Goal: Navigation & Orientation: Find specific page/section

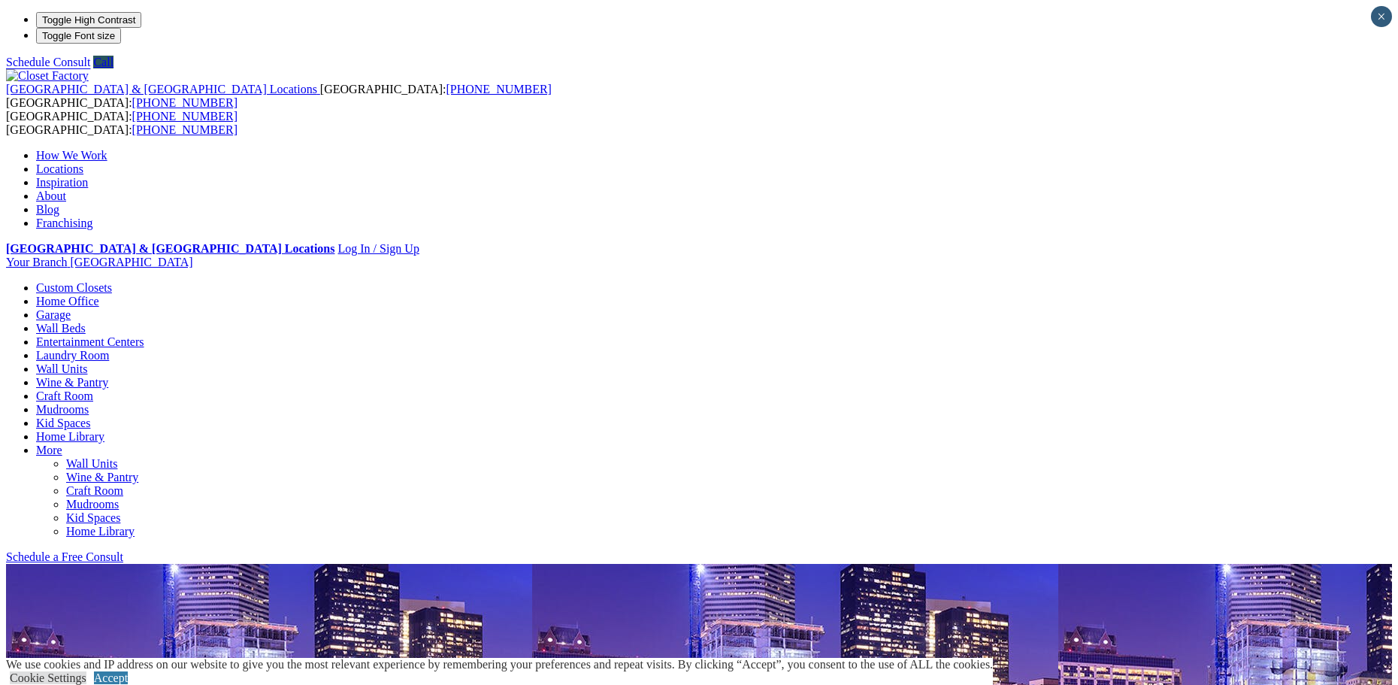
click at [71, 308] on link "Garage" at bounding box center [53, 314] width 35 height 13
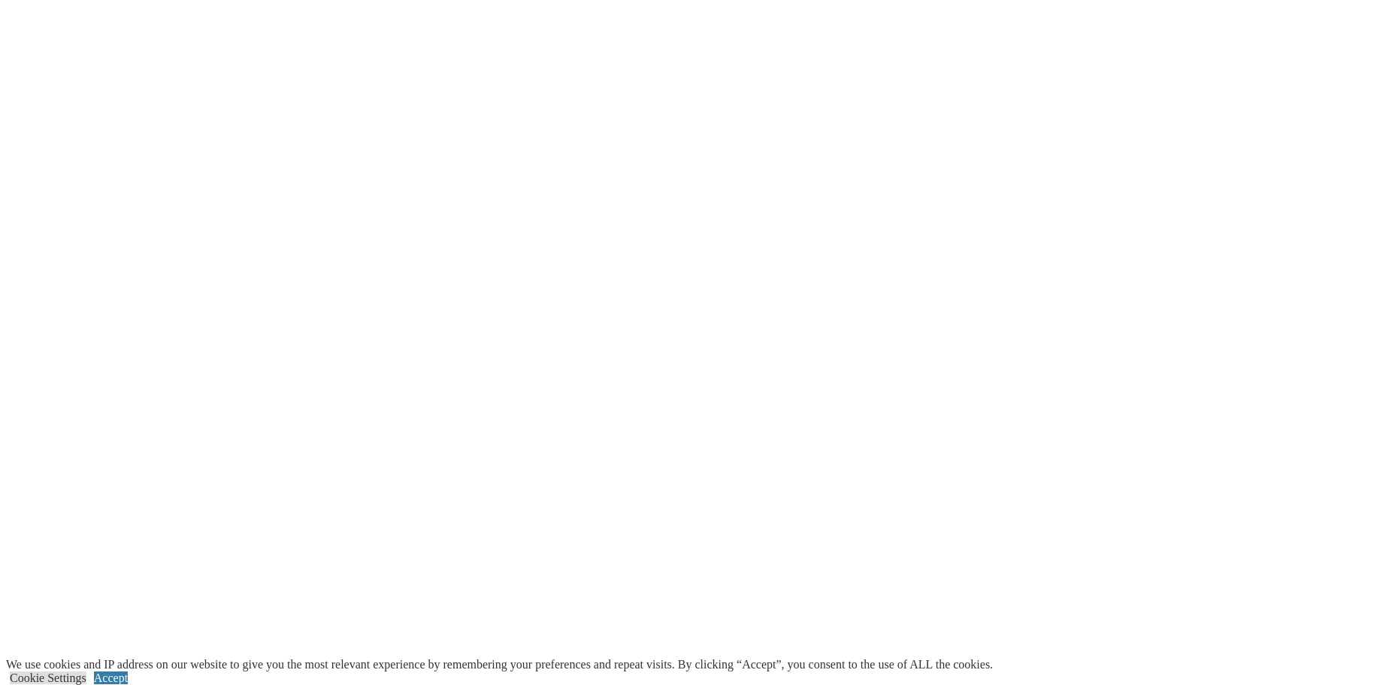
scroll to position [3607, 0]
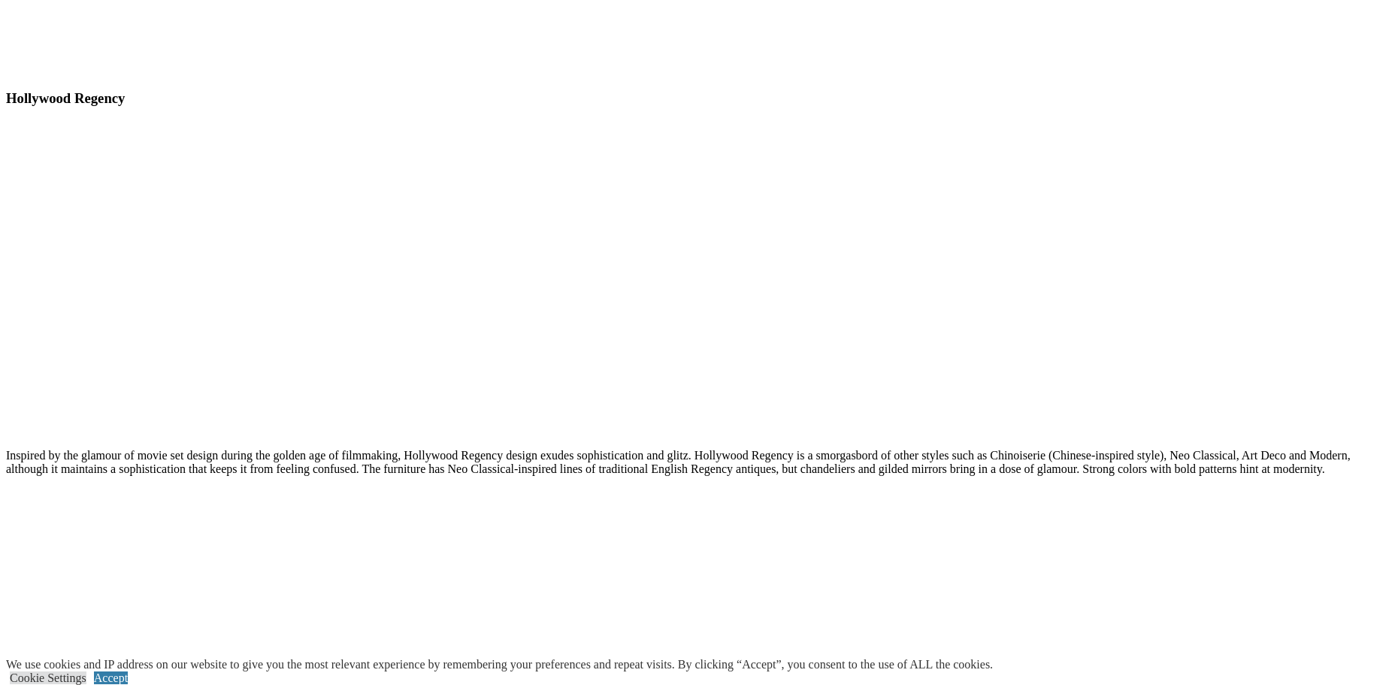
scroll to position [8225, 0]
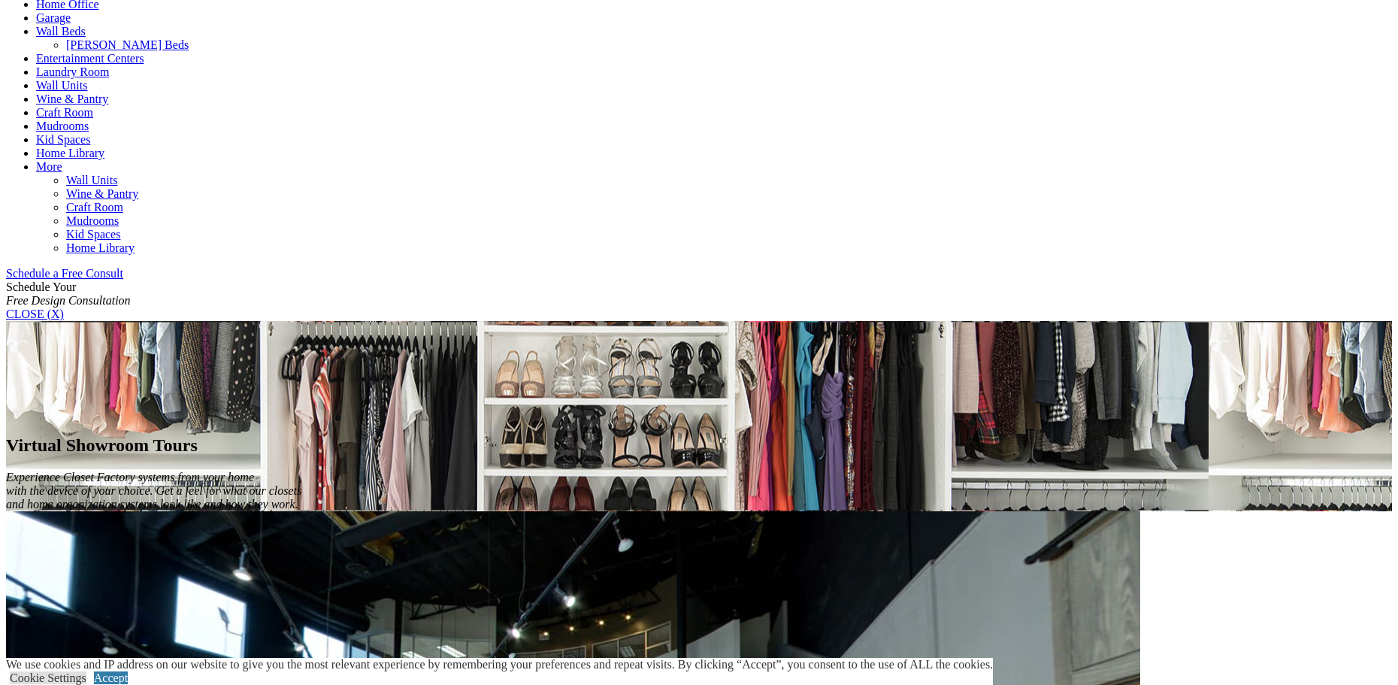
scroll to position [751, 0]
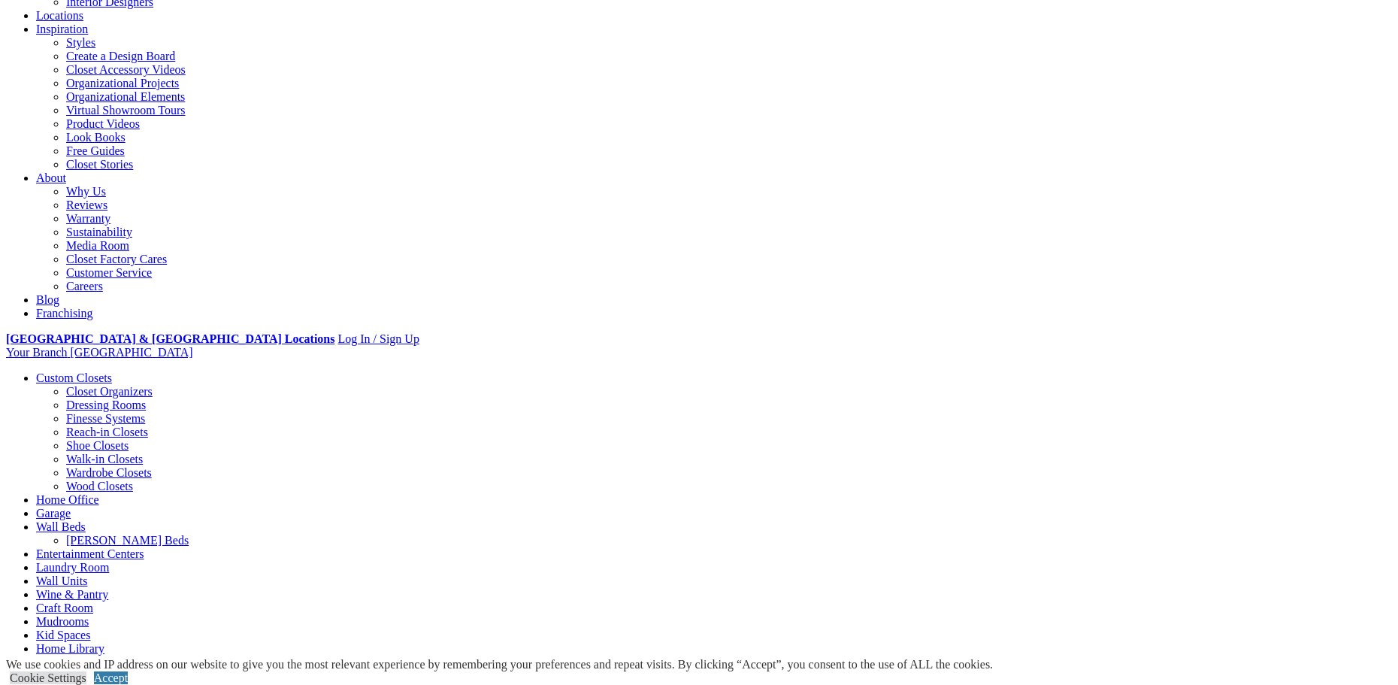
scroll to position [301, 0]
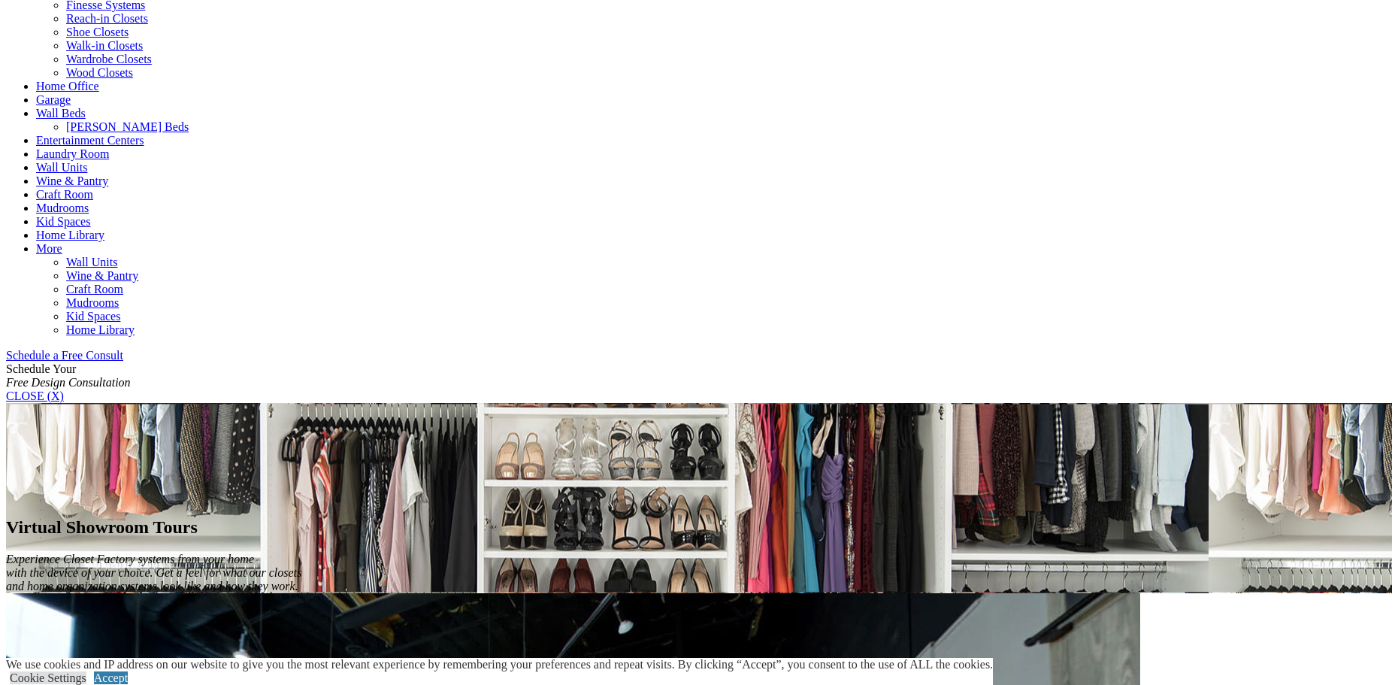
scroll to position [676, 0]
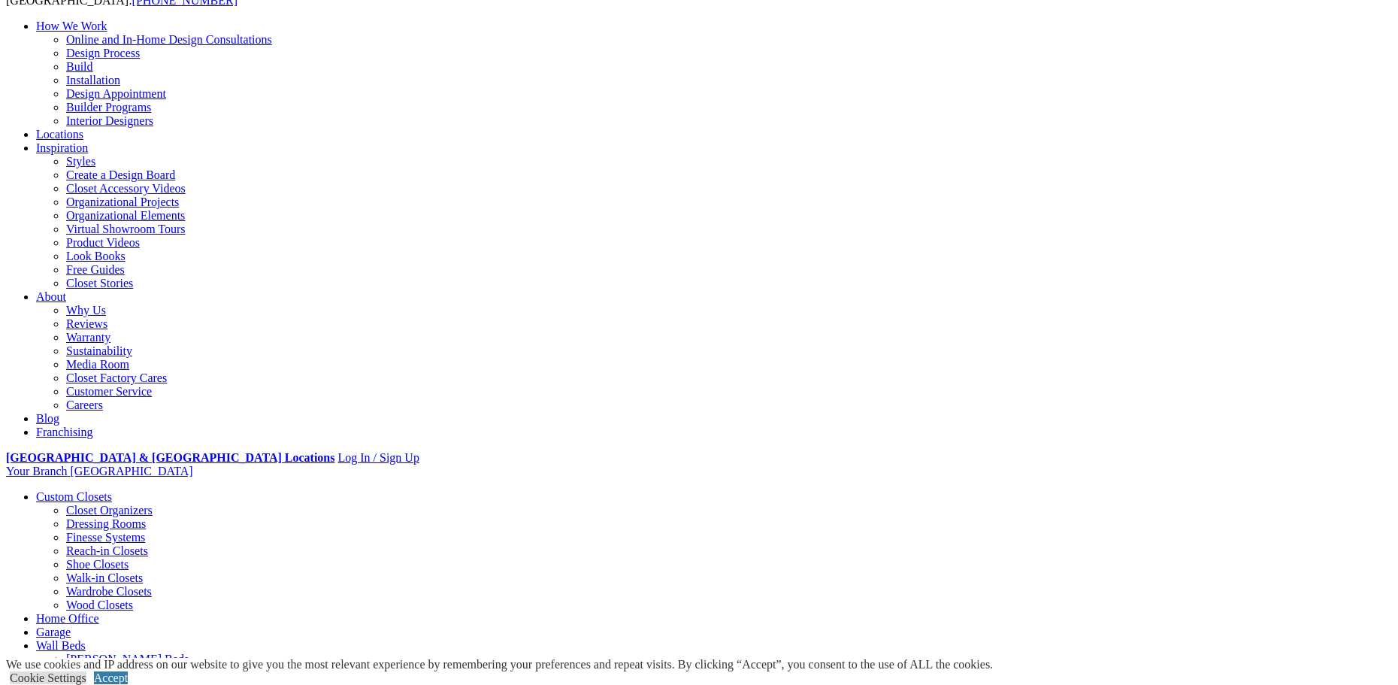
scroll to position [150, 0]
